Goal: Transaction & Acquisition: Purchase product/service

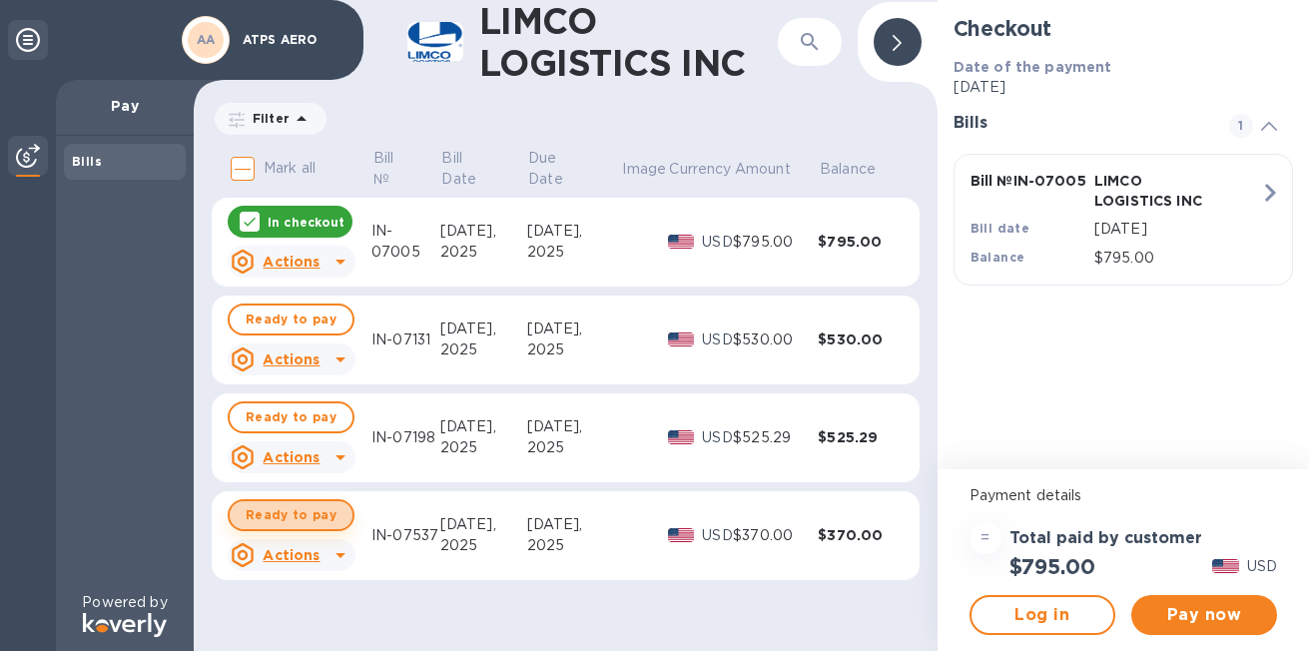
click at [314, 518] on span "Ready to pay" at bounding box center [291, 515] width 91 height 24
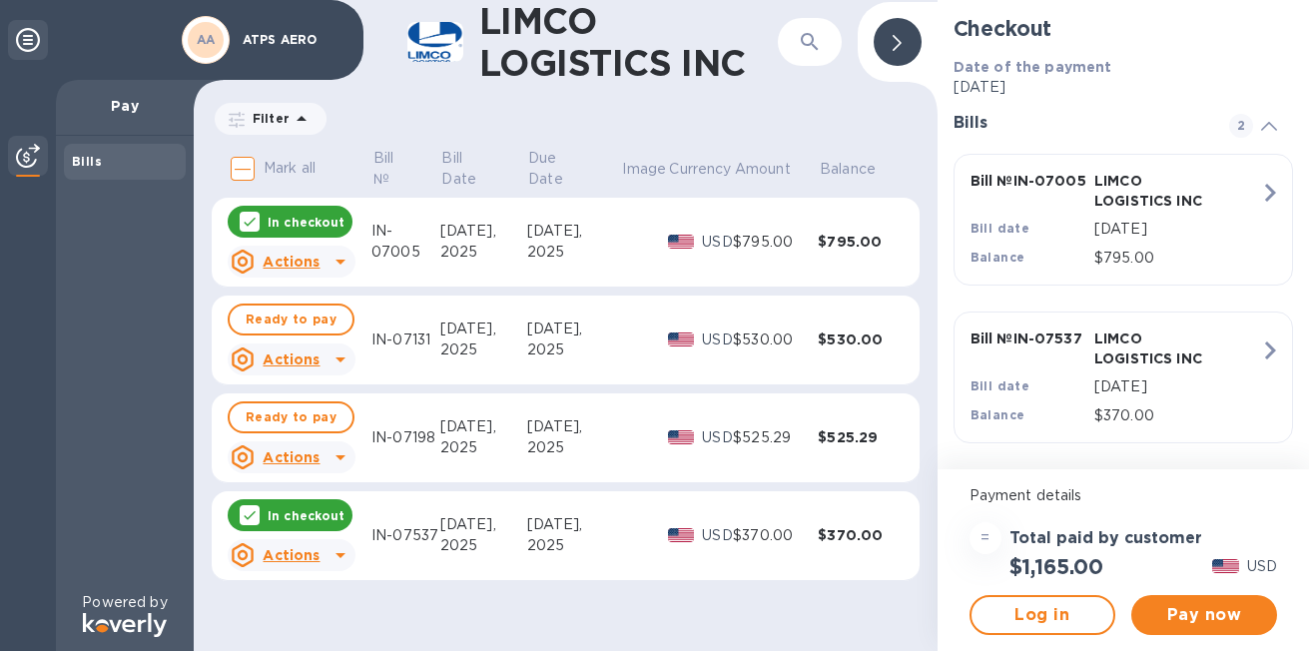
click at [297, 215] on p "In checkout" at bounding box center [306, 222] width 77 height 17
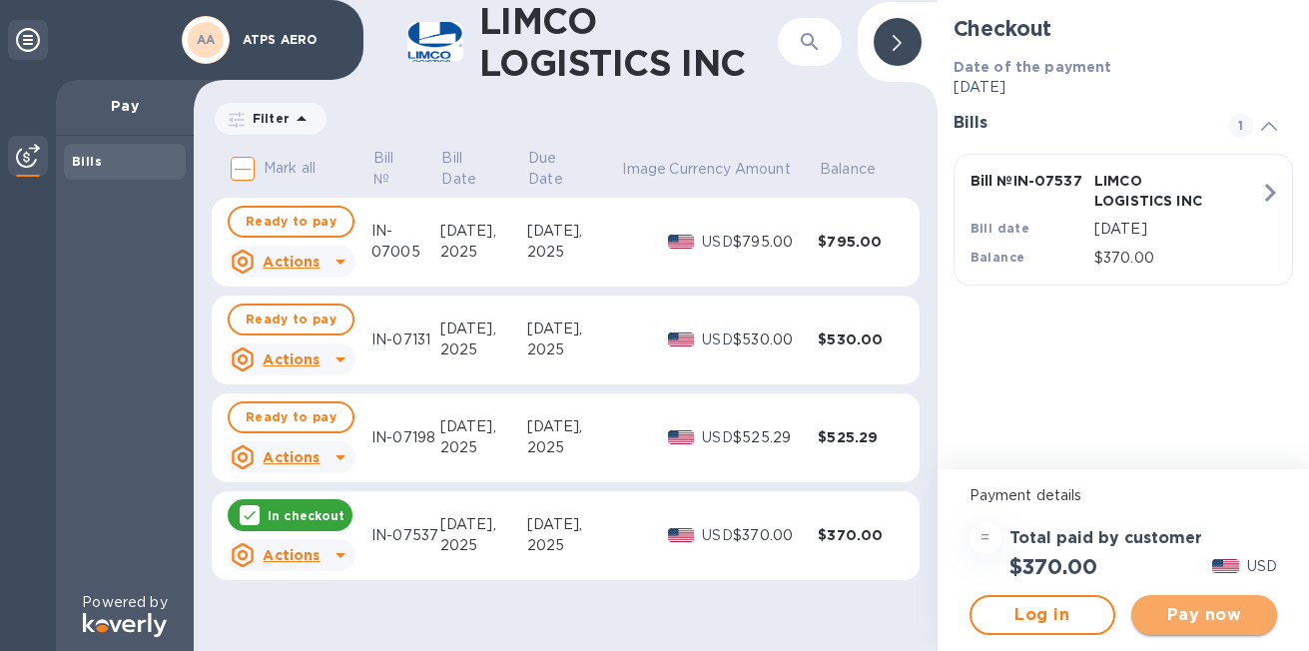
click at [1206, 618] on span "Pay now" at bounding box center [1204, 615] width 114 height 24
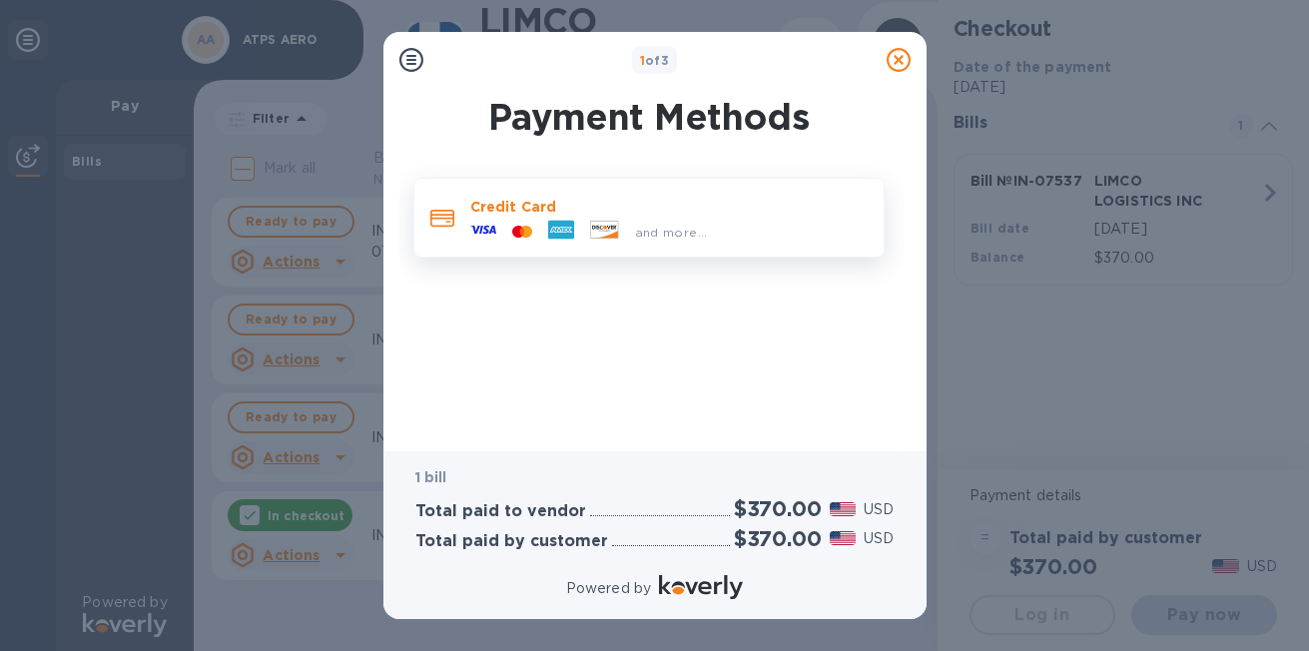
click at [666, 229] on span "and more..." at bounding box center [671, 232] width 73 height 15
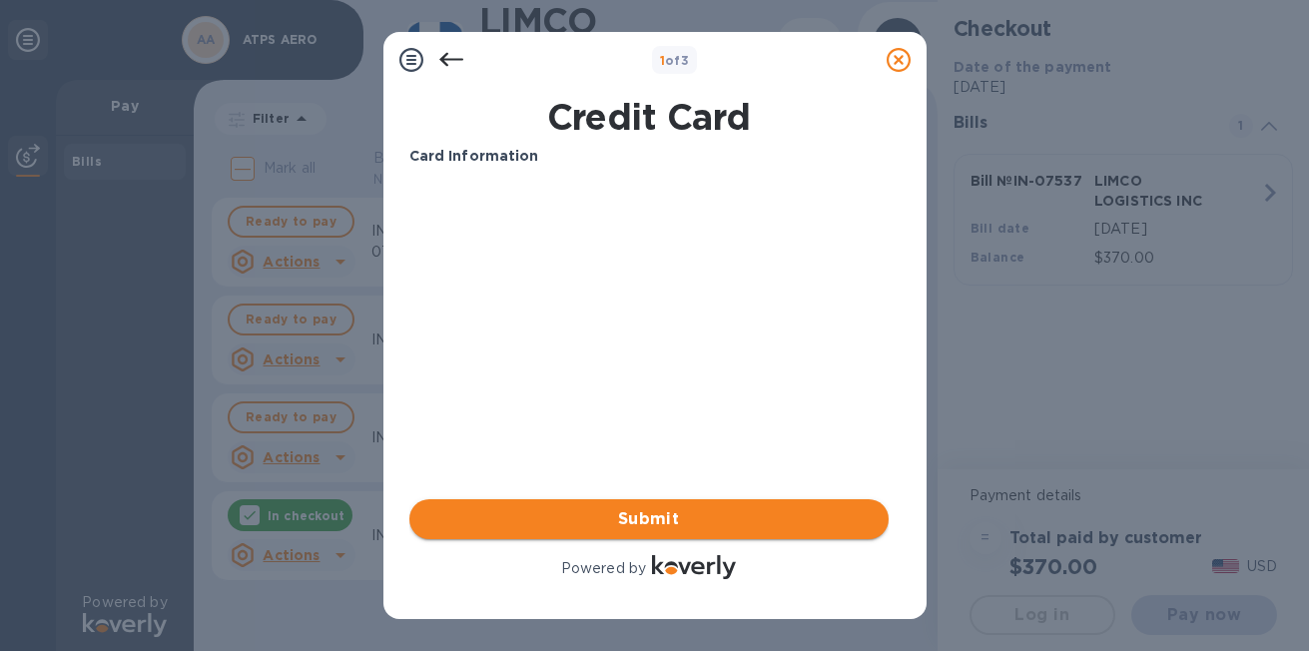
click at [699, 512] on span "Submit" at bounding box center [648, 519] width 447 height 24
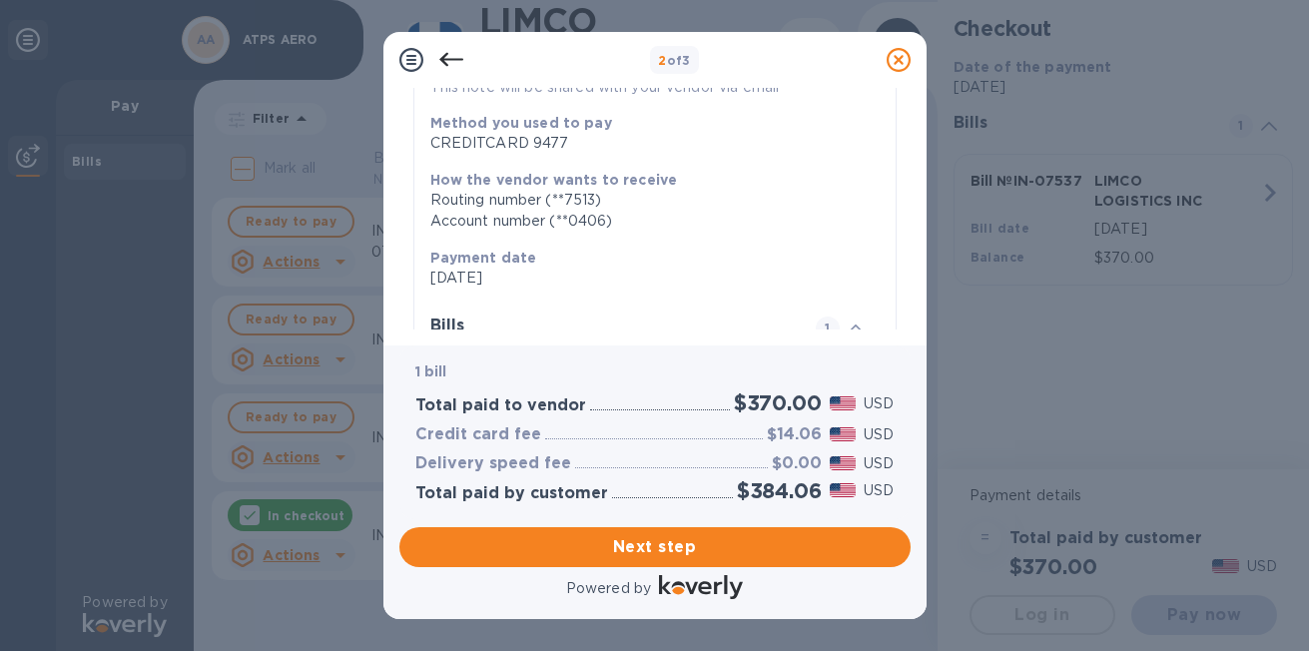
scroll to position [441, 0]
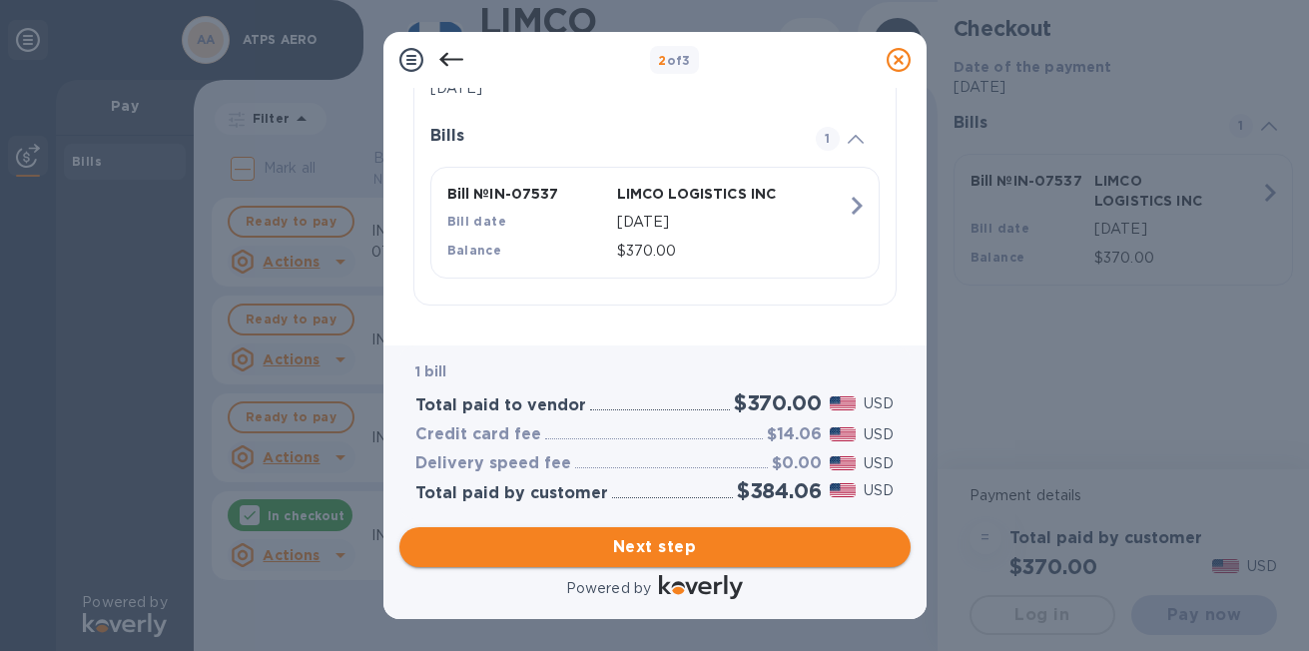
click at [673, 555] on span "Next step" at bounding box center [654, 547] width 479 height 24
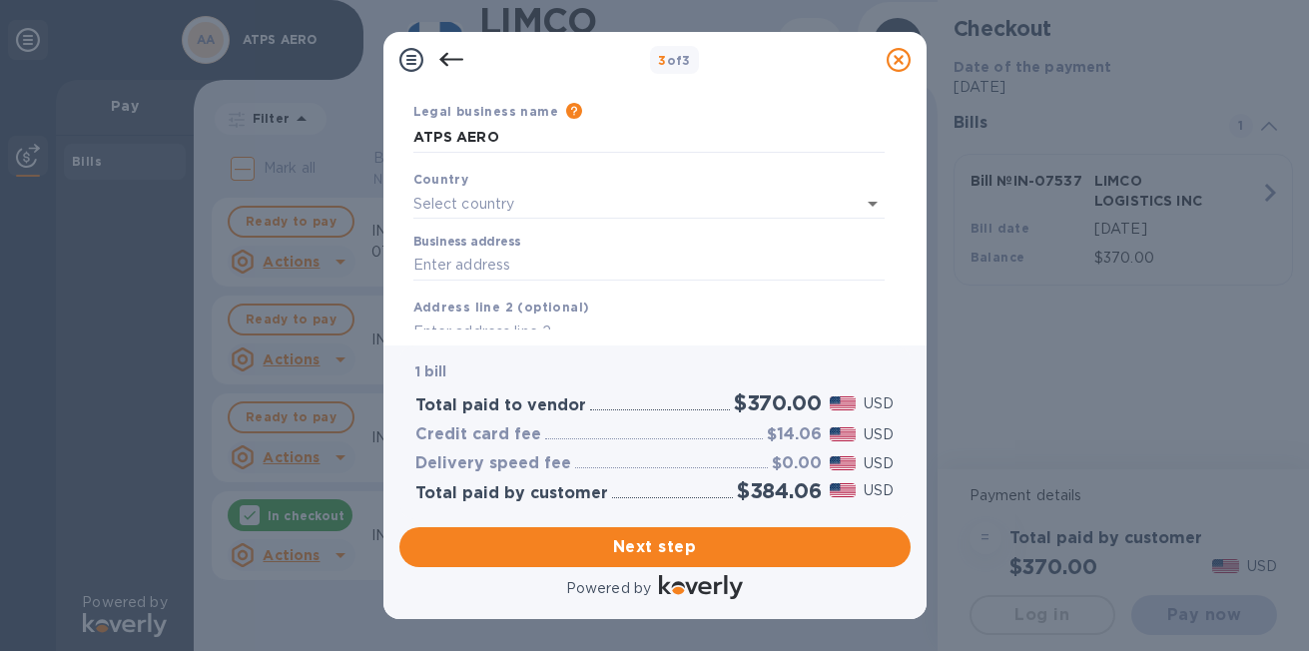
scroll to position [0, 0]
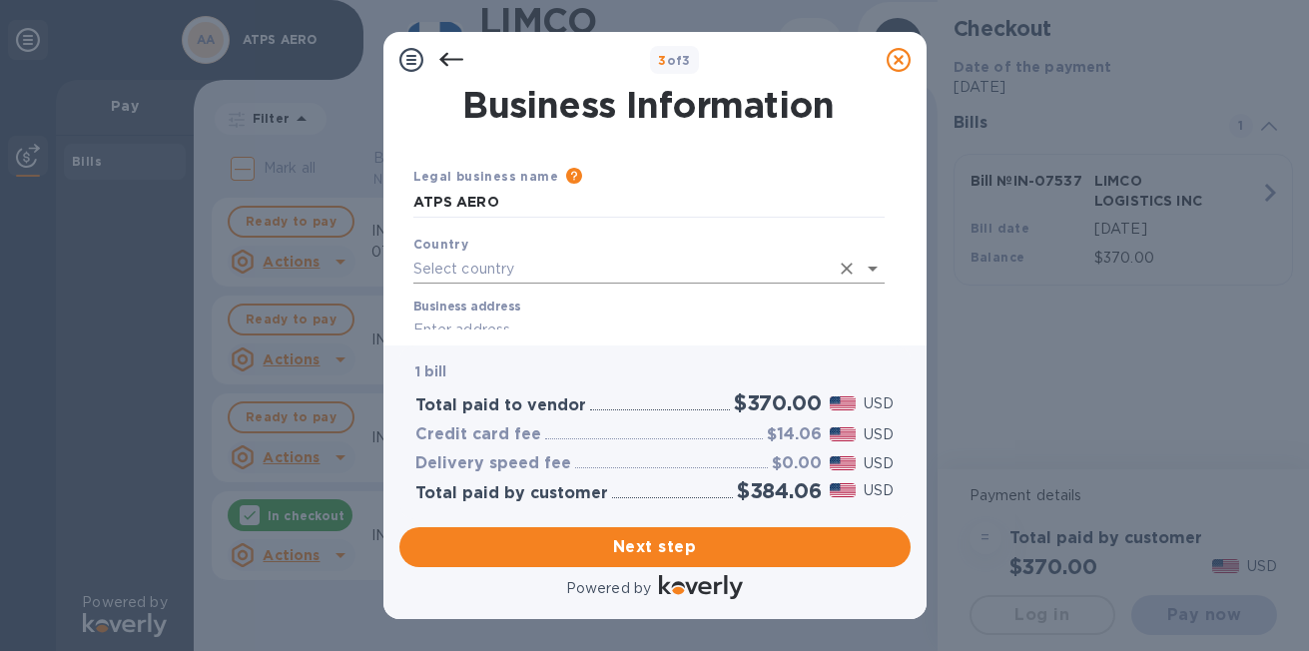
click at [569, 259] on input "text" at bounding box center [620, 269] width 415 height 29
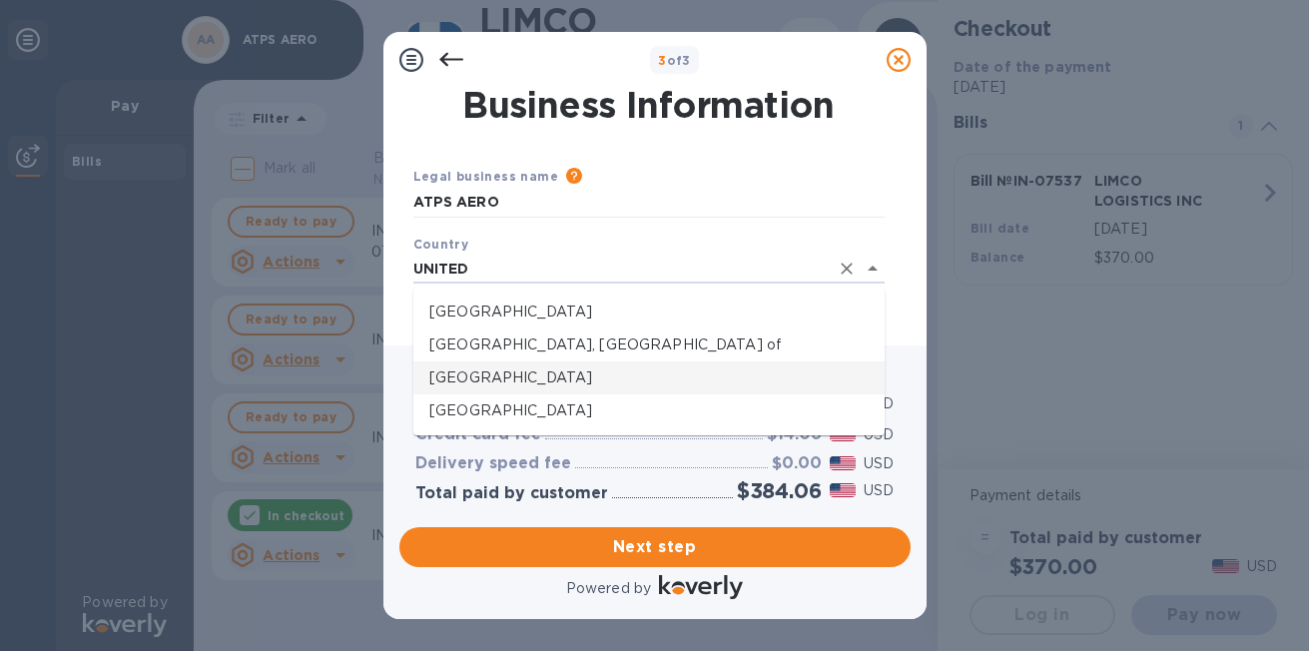
click at [534, 383] on p "[GEOGRAPHIC_DATA]" at bounding box center [648, 377] width 439 height 21
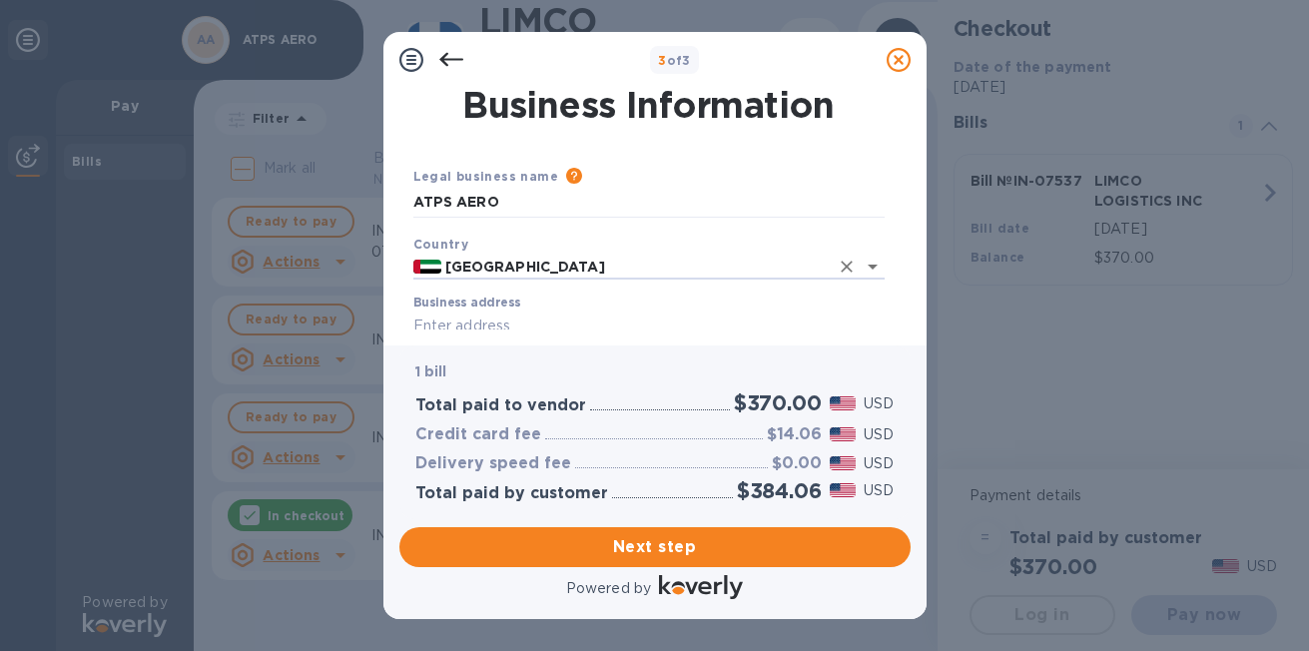
scroll to position [104, 0]
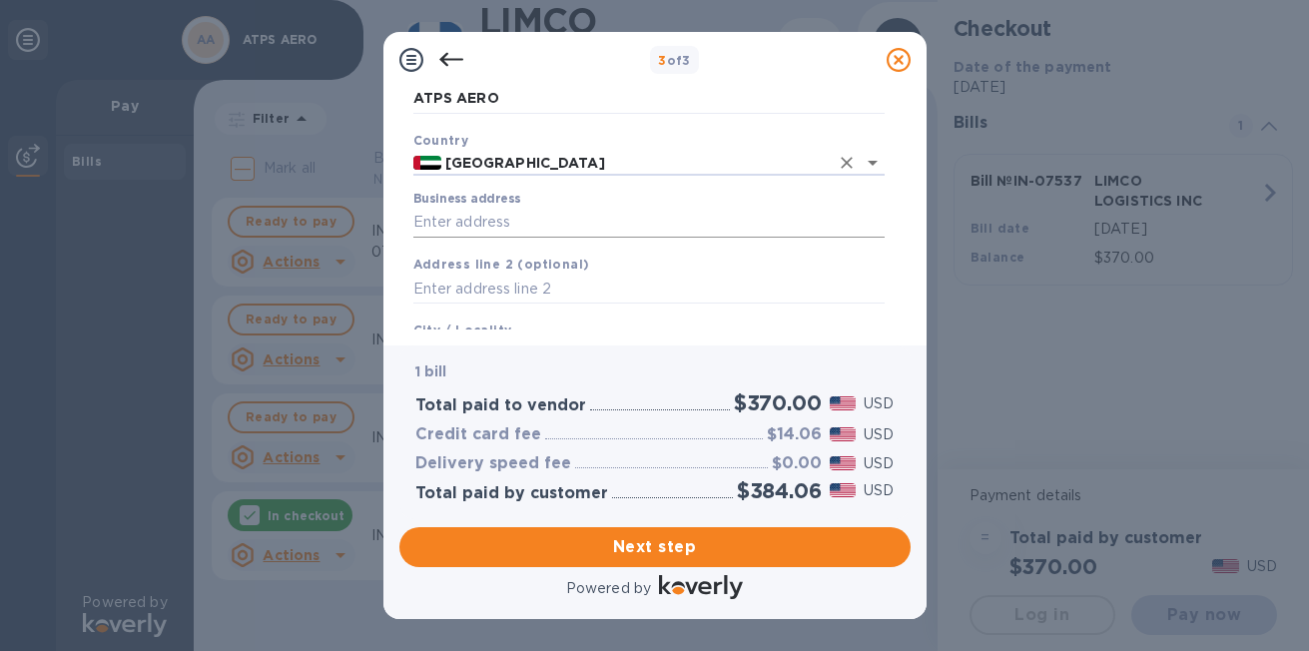
type input "[GEOGRAPHIC_DATA]"
click at [501, 221] on input "Business address" at bounding box center [648, 223] width 471 height 30
click at [406, 183] on div "Country [GEOGRAPHIC_DATA]" at bounding box center [648, 153] width 487 height 63
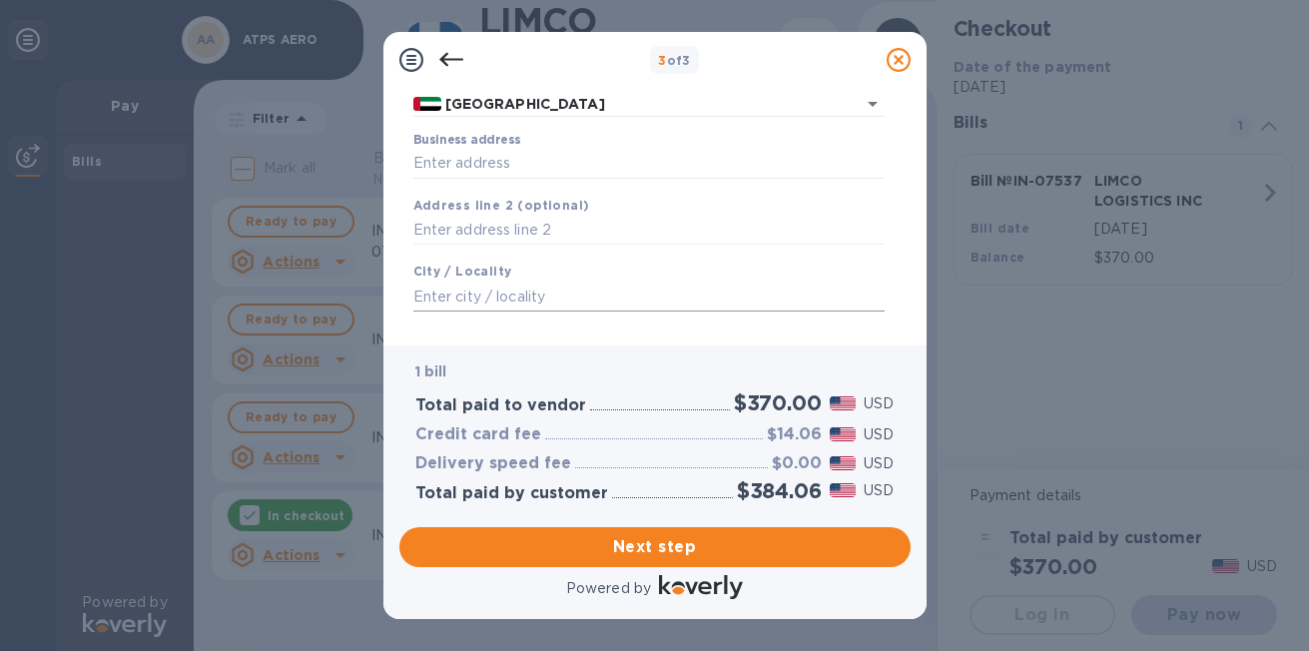
click at [505, 282] on input "text" at bounding box center [648, 297] width 471 height 30
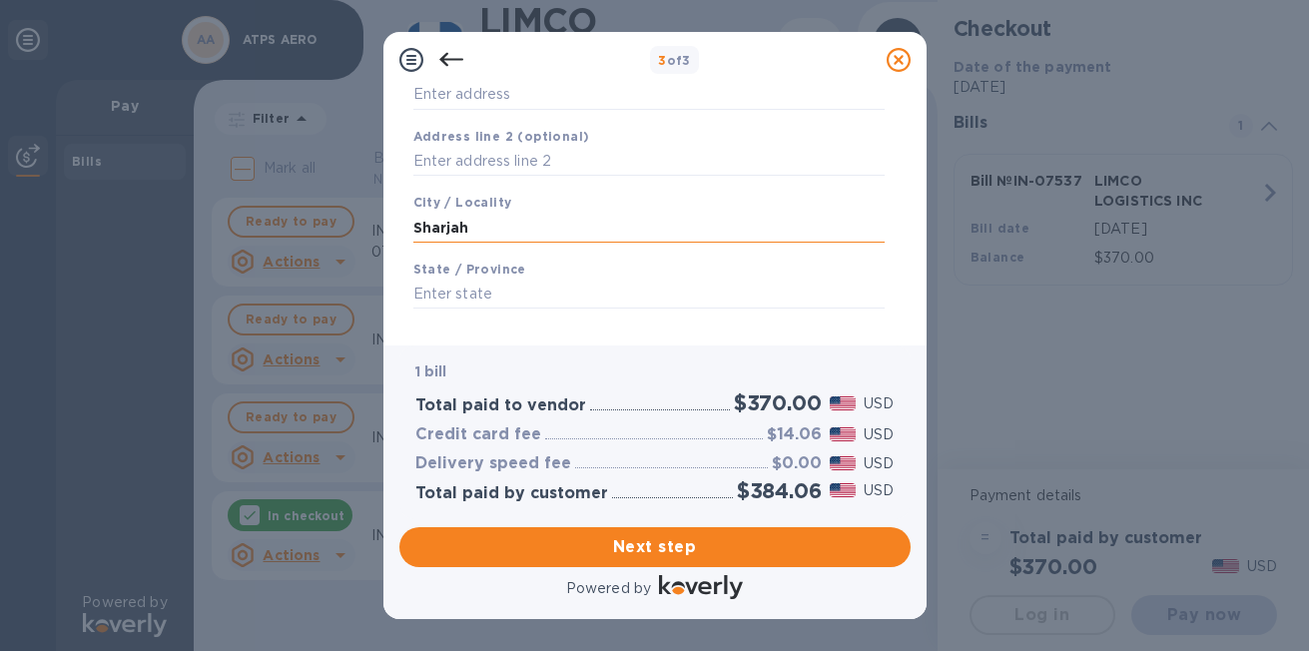
scroll to position [234, 0]
type input "Sharjah"
click at [521, 294] on input "text" at bounding box center [648, 293] width 471 height 30
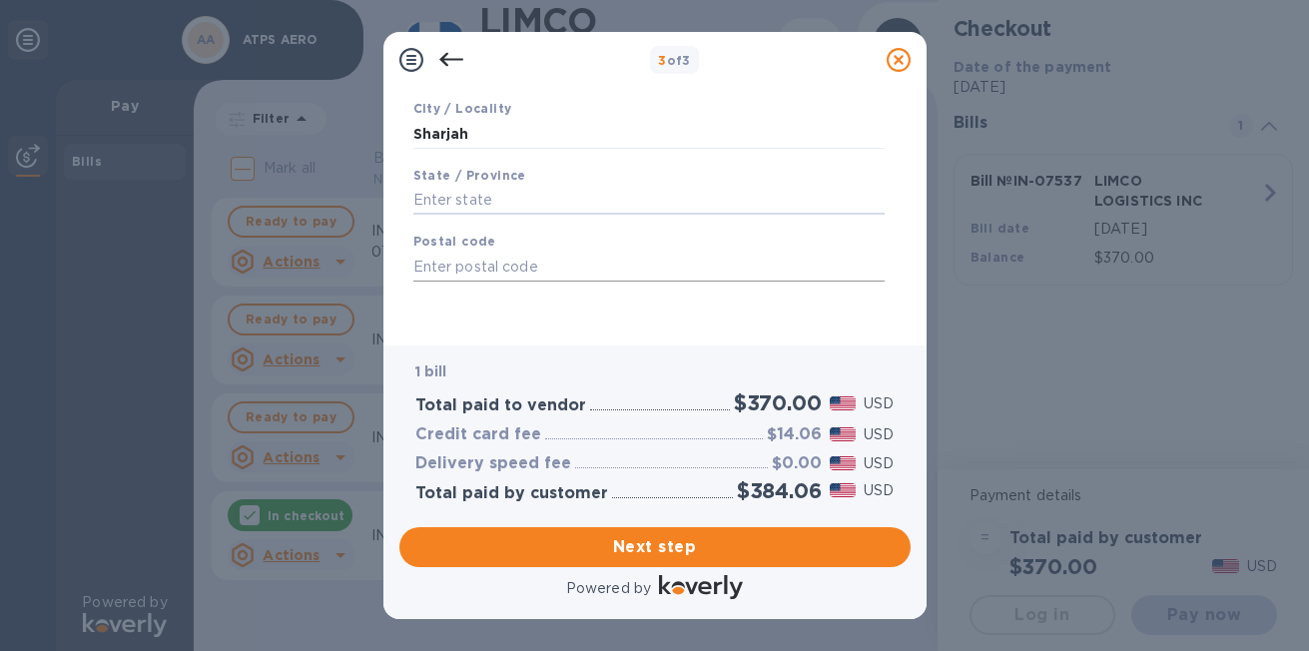
click at [501, 268] on input "text" at bounding box center [648, 267] width 471 height 30
type input "8000"
click at [490, 540] on span "Next step" at bounding box center [654, 547] width 479 height 24
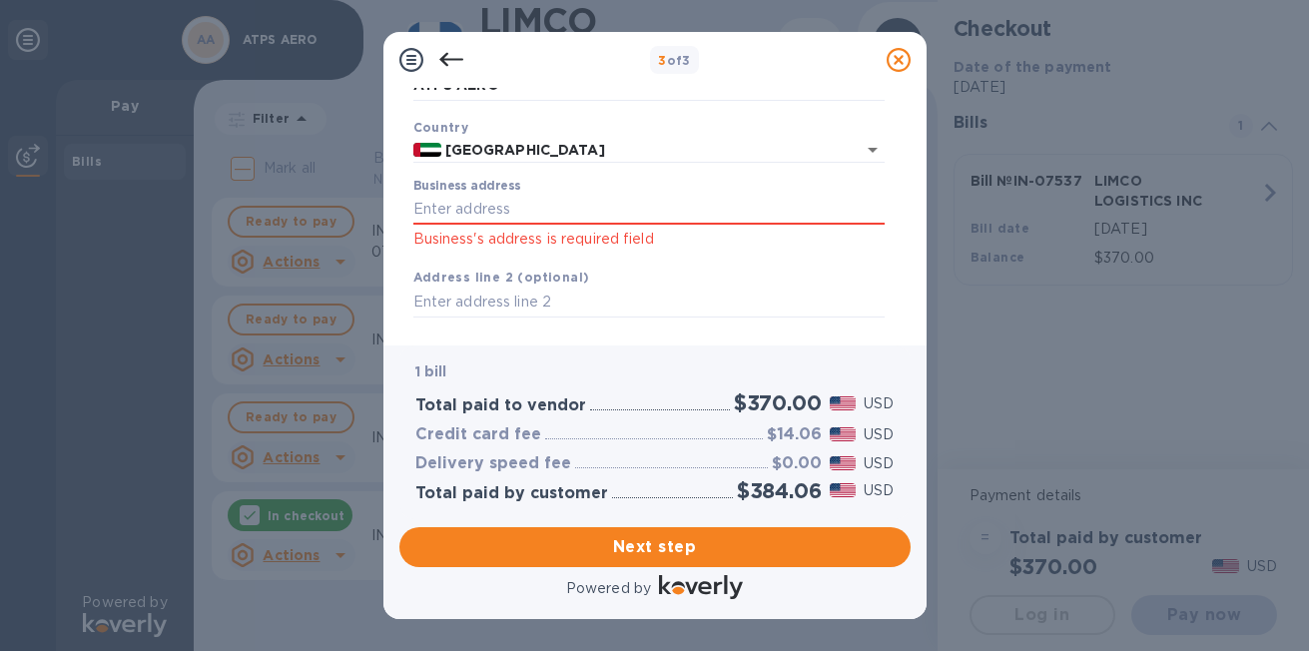
scroll to position [116, 0]
click at [497, 201] on input "Business address" at bounding box center [648, 211] width 471 height 30
paste input "Saif Office Q1-03-048/C"
type input "Saif Office Q1-03-048/C"
click at [679, 532] on button "Next step" at bounding box center [654, 547] width 511 height 40
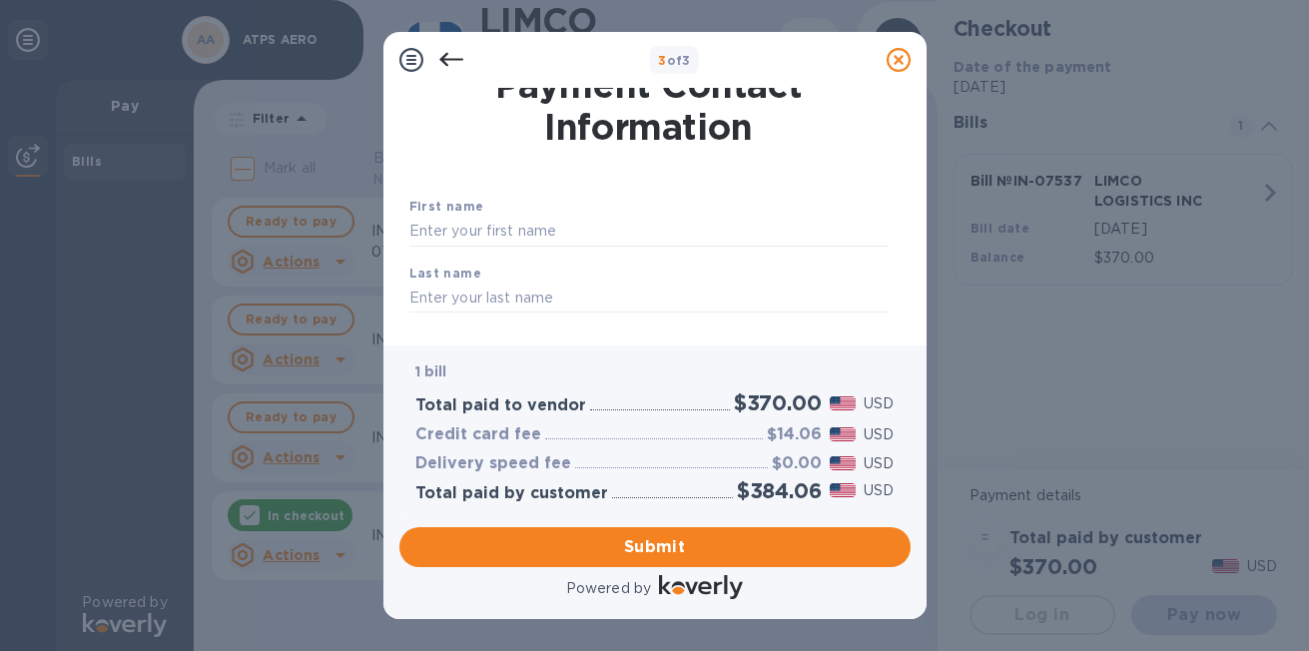
scroll to position [23, 0]
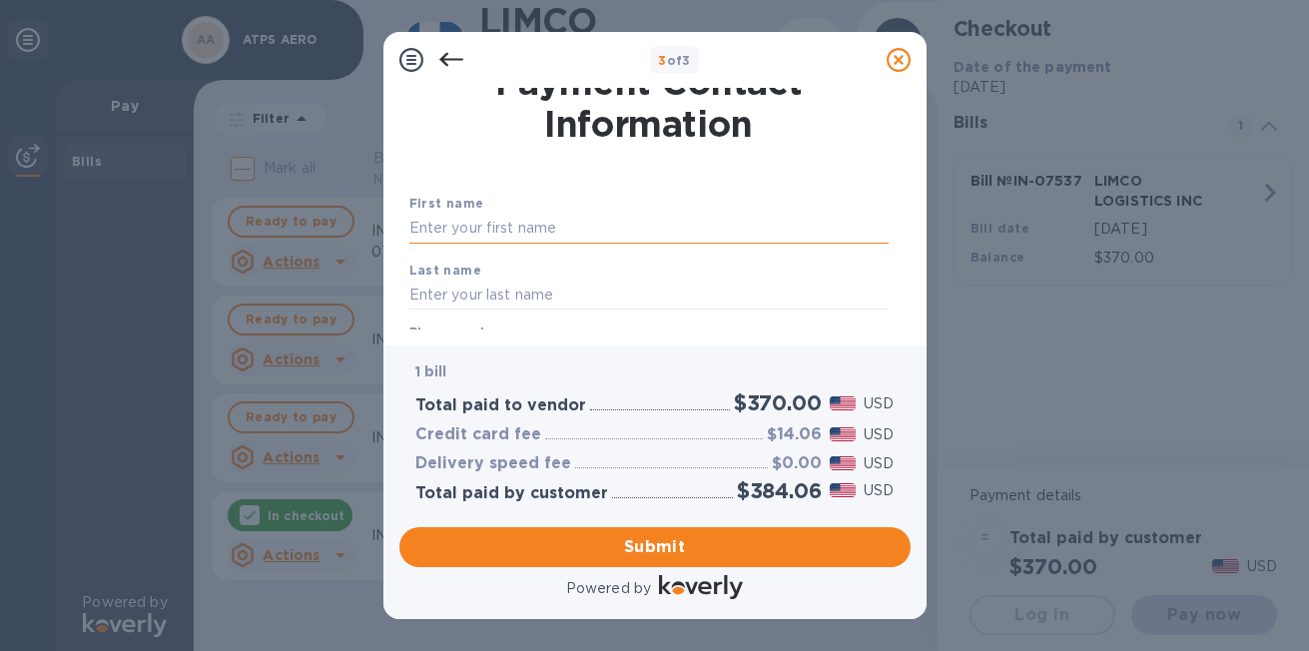
click at [564, 237] on input "text" at bounding box center [648, 229] width 479 height 30
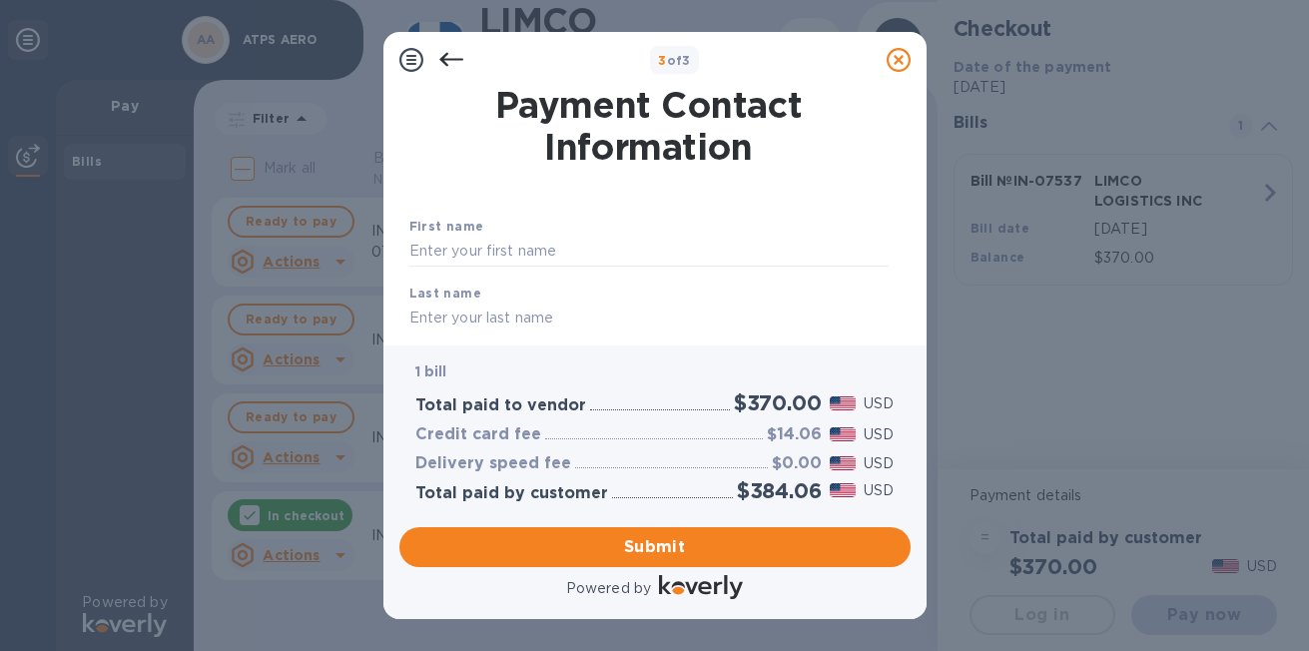
click at [505, 158] on h1 "Payment Contact Information" at bounding box center [648, 126] width 479 height 84
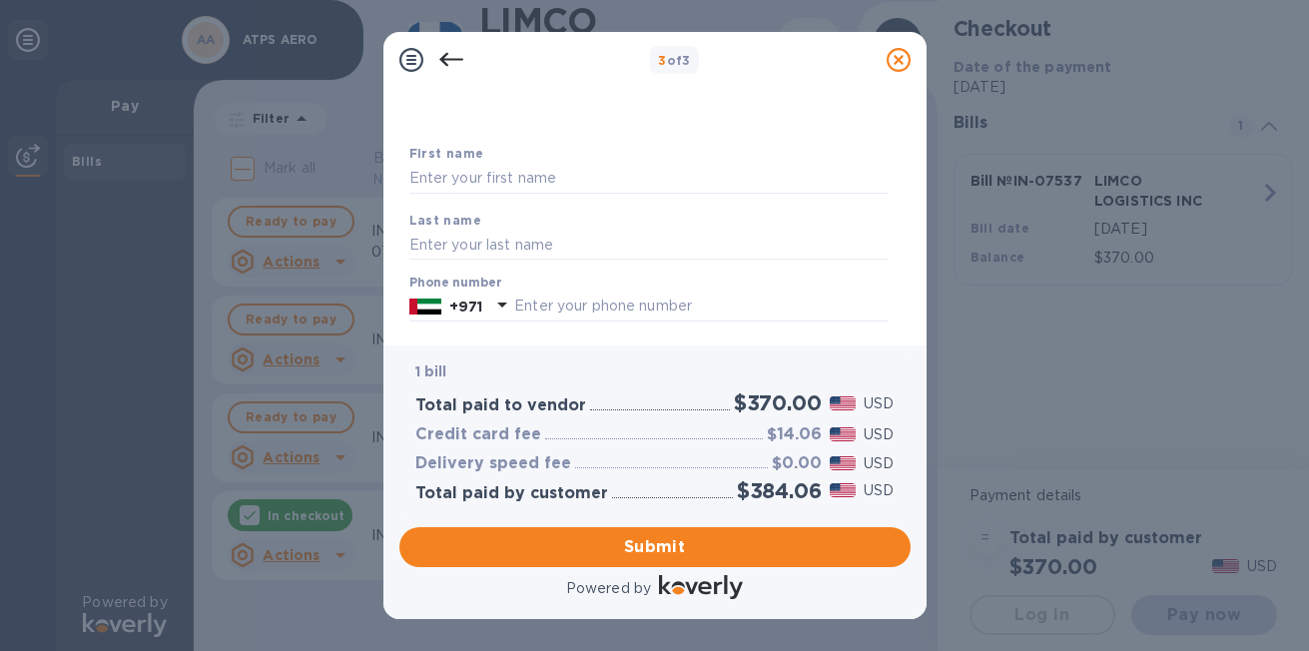
scroll to position [74, 0]
click at [489, 174] on input "text" at bounding box center [648, 178] width 479 height 30
type input "Mustapha"
type input "[PERSON_NAME]"
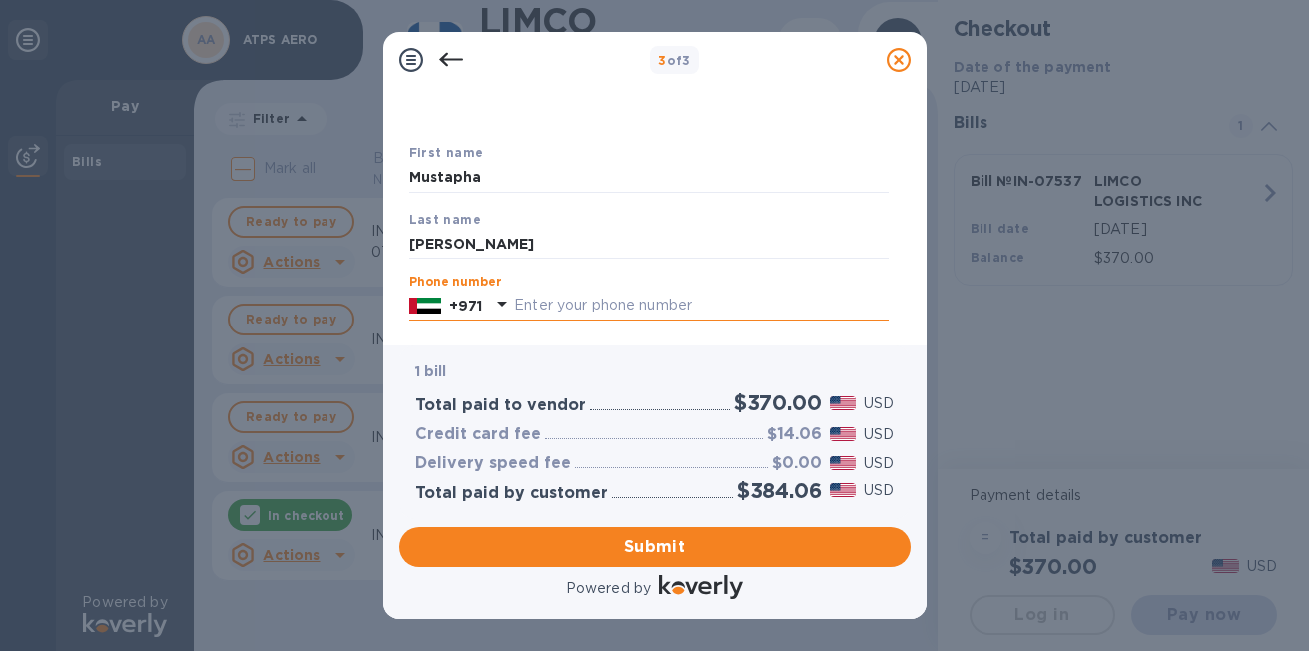
click at [529, 294] on input "text" at bounding box center [700, 306] width 373 height 30
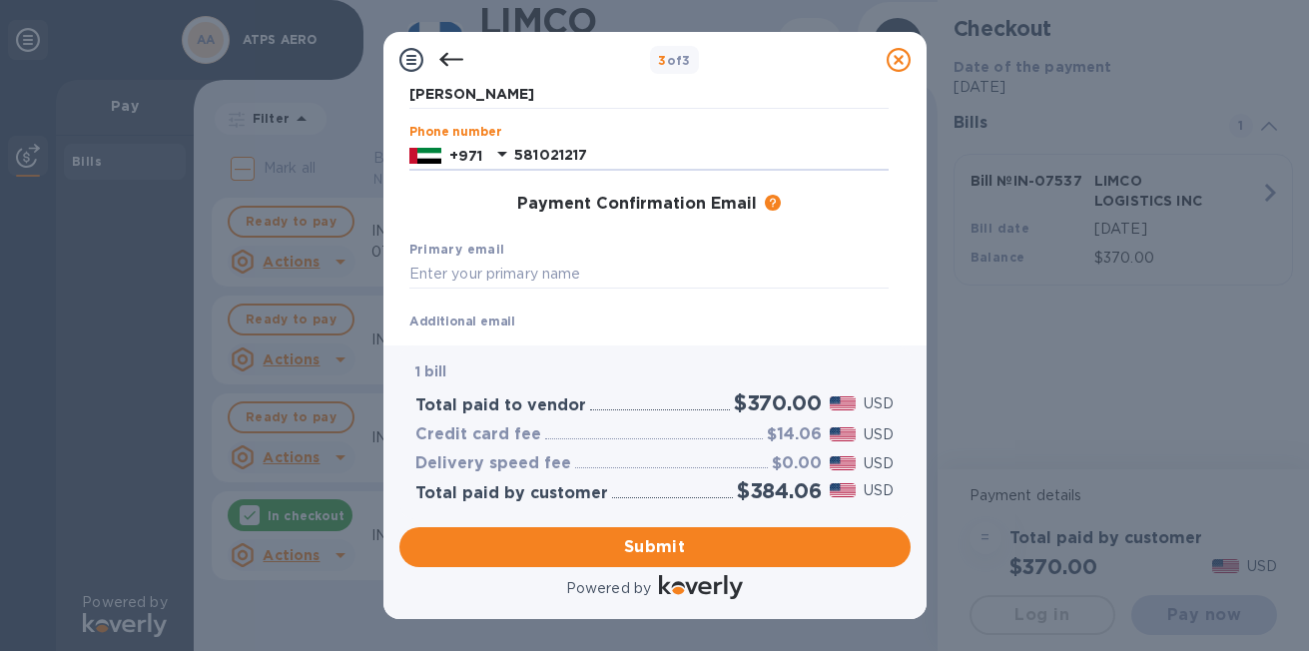
scroll to position [230, 0]
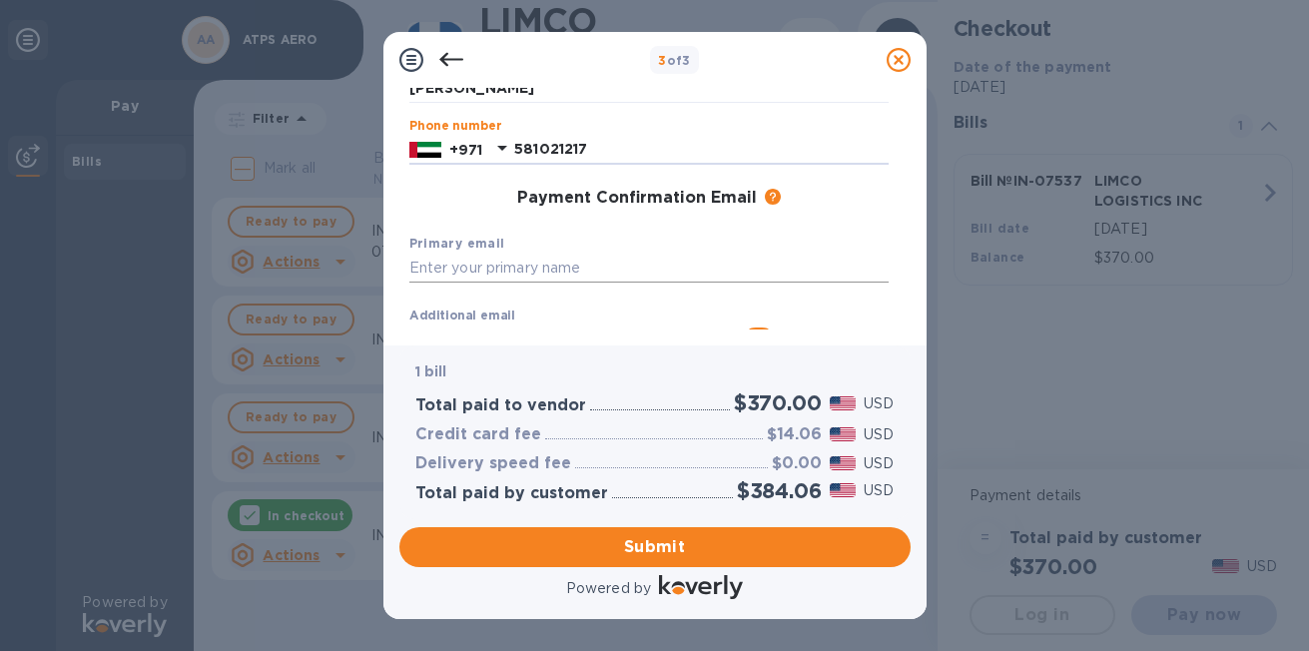
type input "581021217"
click at [546, 269] on input "text" at bounding box center [648, 269] width 479 height 30
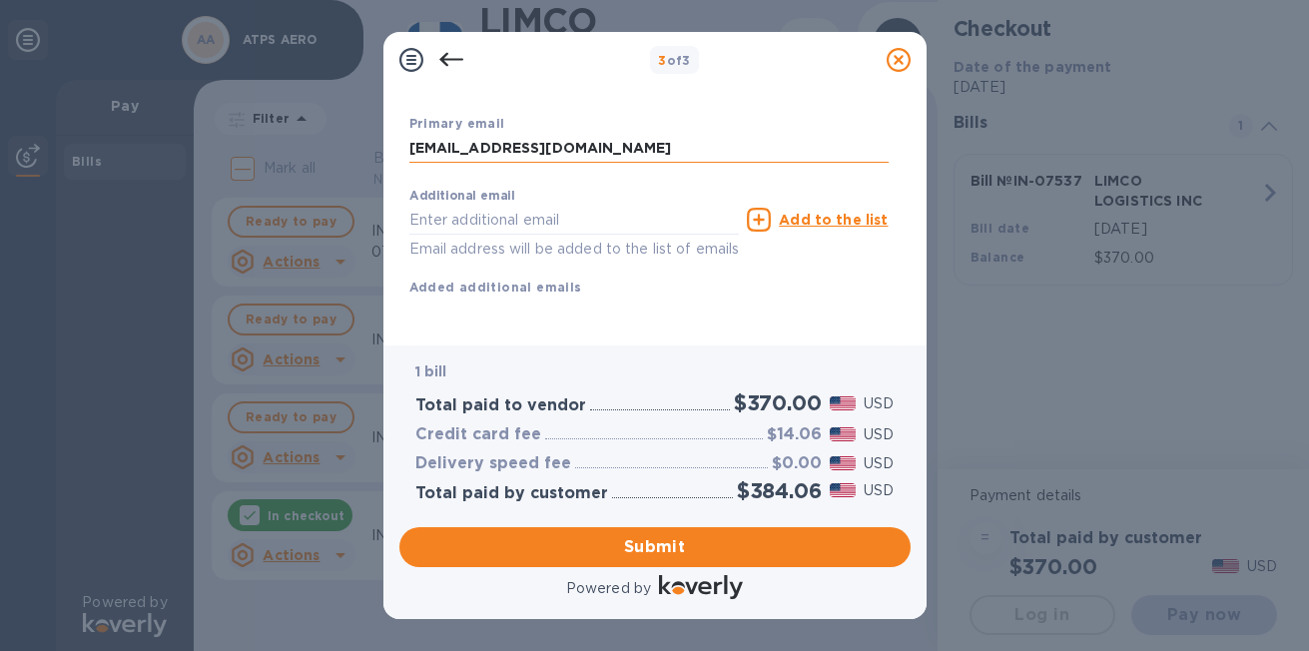
scroll to position [368, 0]
type input "[EMAIL_ADDRESS][DOMAIN_NAME]"
click at [566, 209] on input "text" at bounding box center [574, 220] width 330 height 30
click at [845, 299] on div "First name [PERSON_NAME] Last name [PERSON_NAME] Phone number [PHONE_NUMBER] Pa…" at bounding box center [648, 97] width 479 height 463
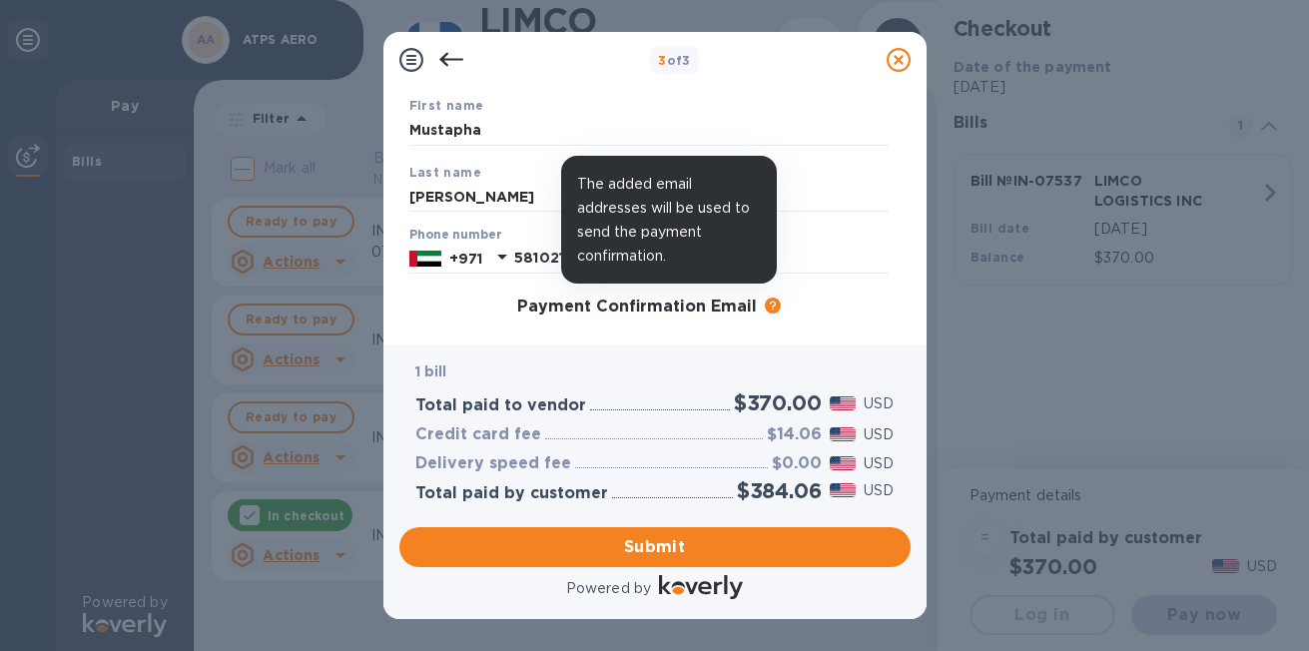
scroll to position [0, 0]
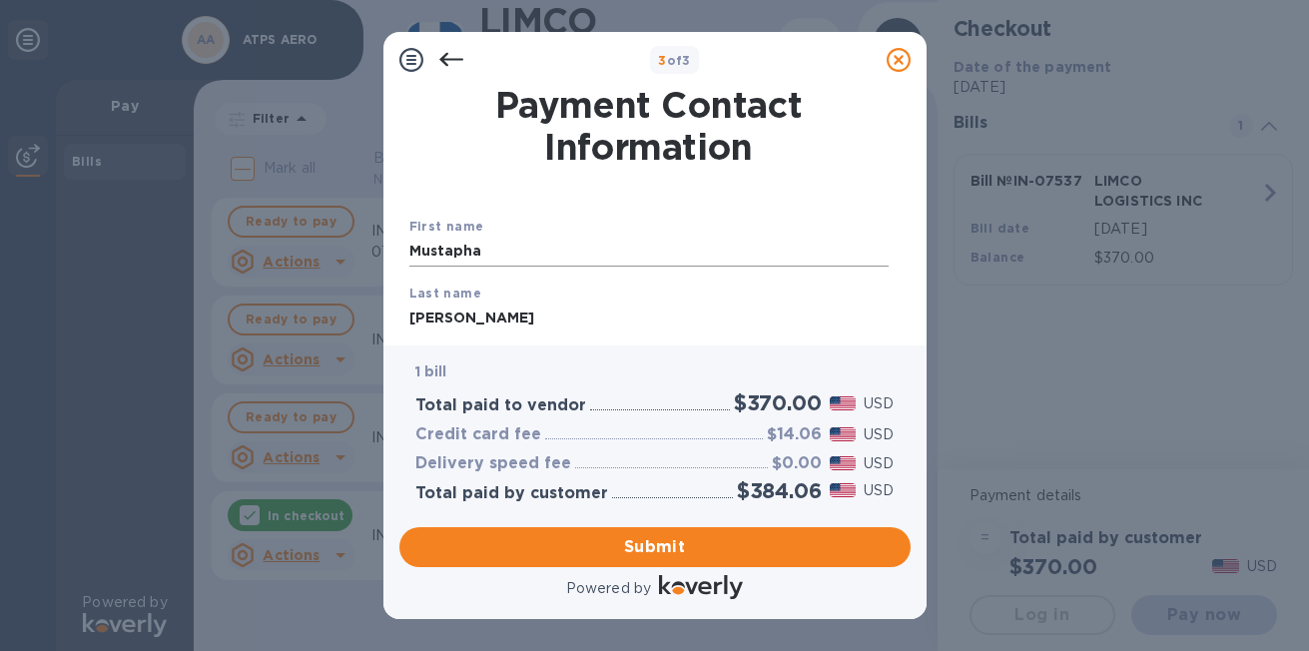
click at [461, 245] on input "Mustapha" at bounding box center [648, 252] width 479 height 30
type input "[PERSON_NAME]"
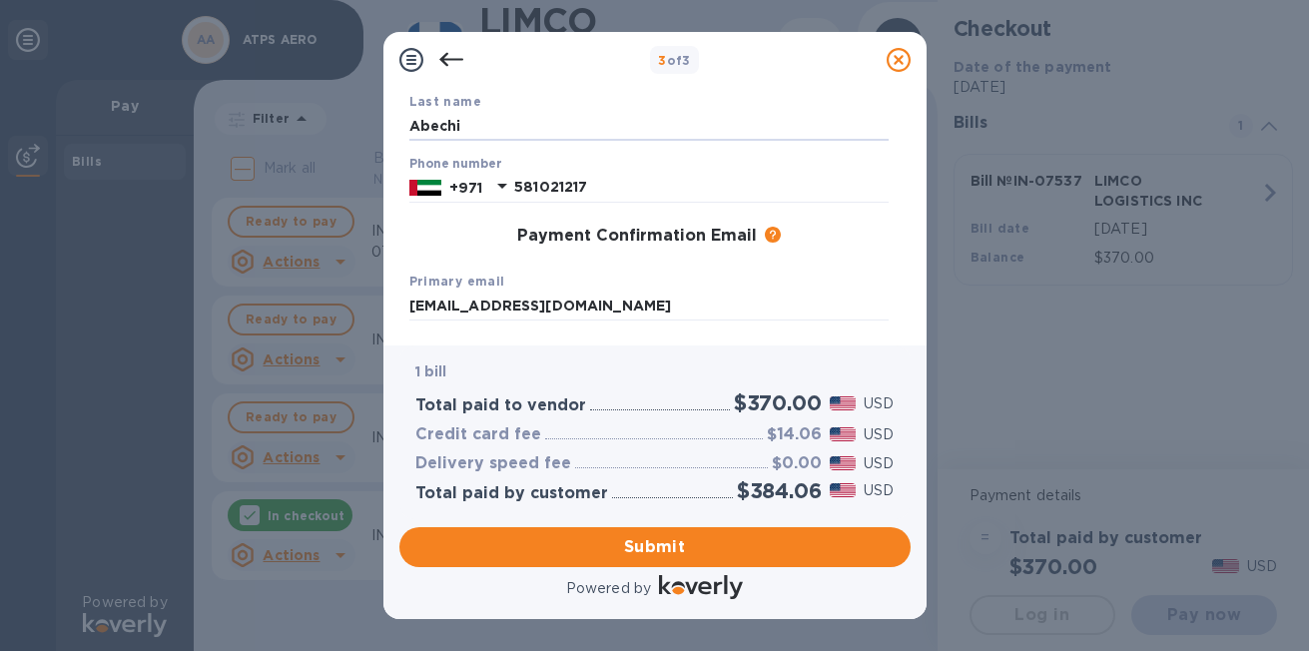
scroll to position [372, 0]
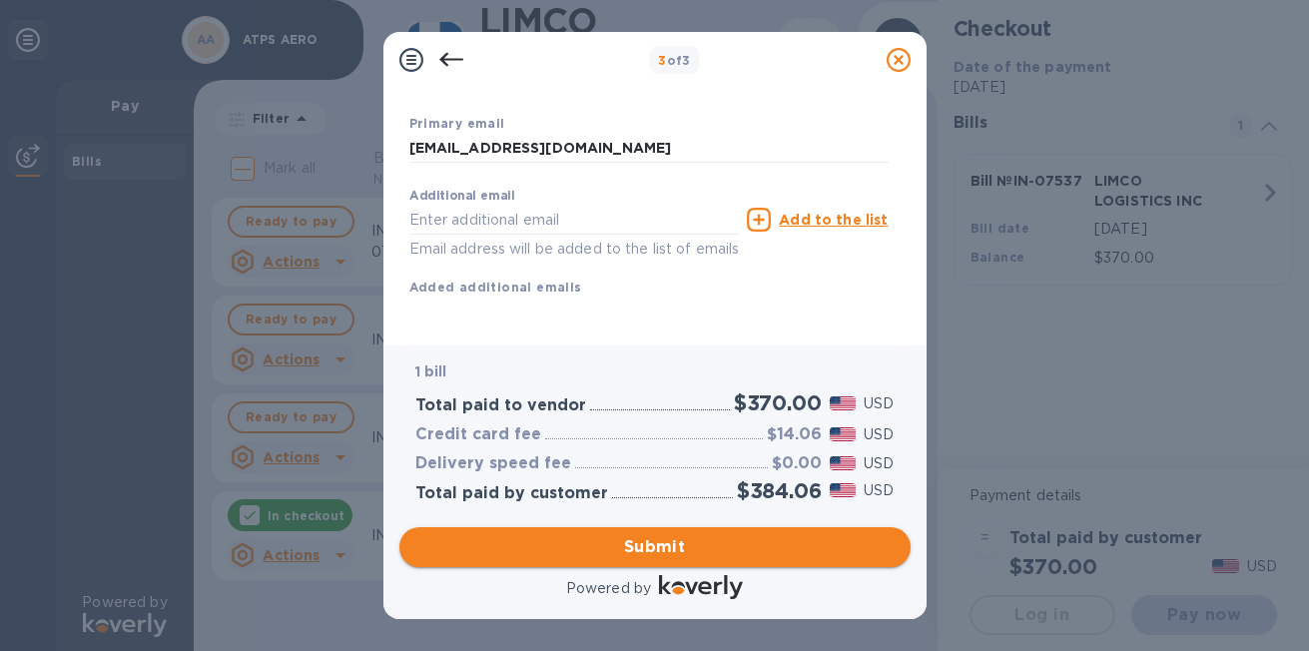
type input "Abechi"
click at [614, 545] on span "Submit" at bounding box center [654, 547] width 479 height 24
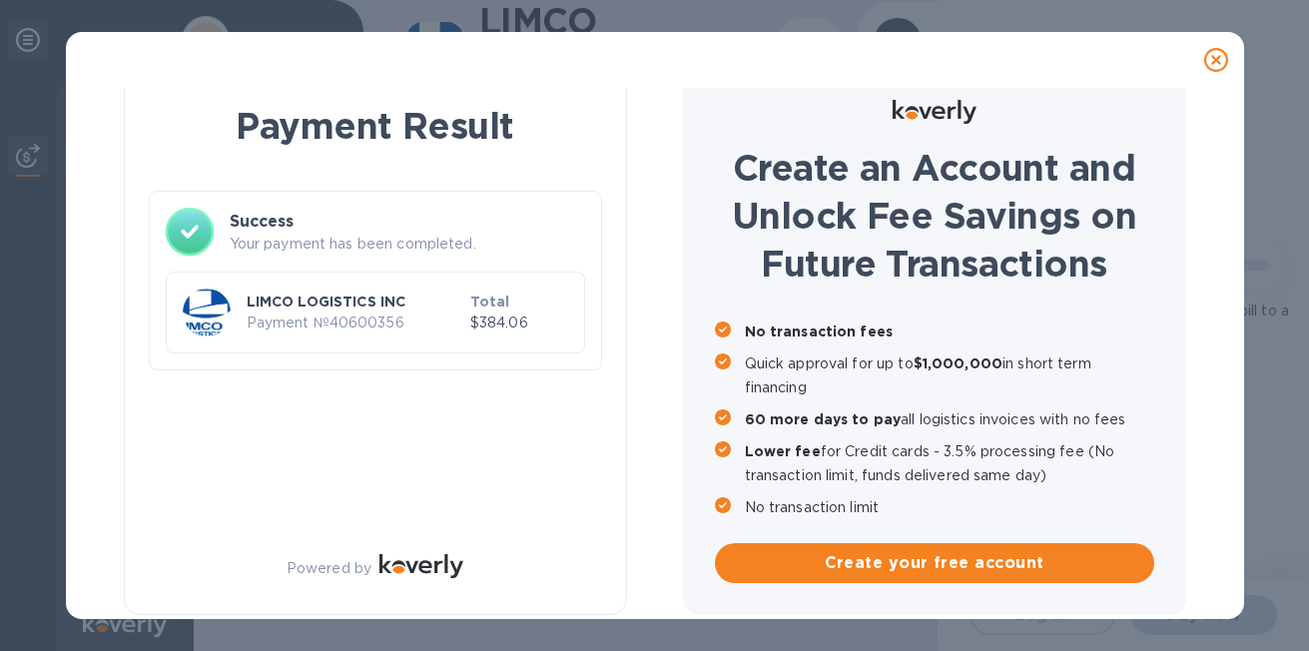
scroll to position [0, 0]
